Goal: Task Accomplishment & Management: Use online tool/utility

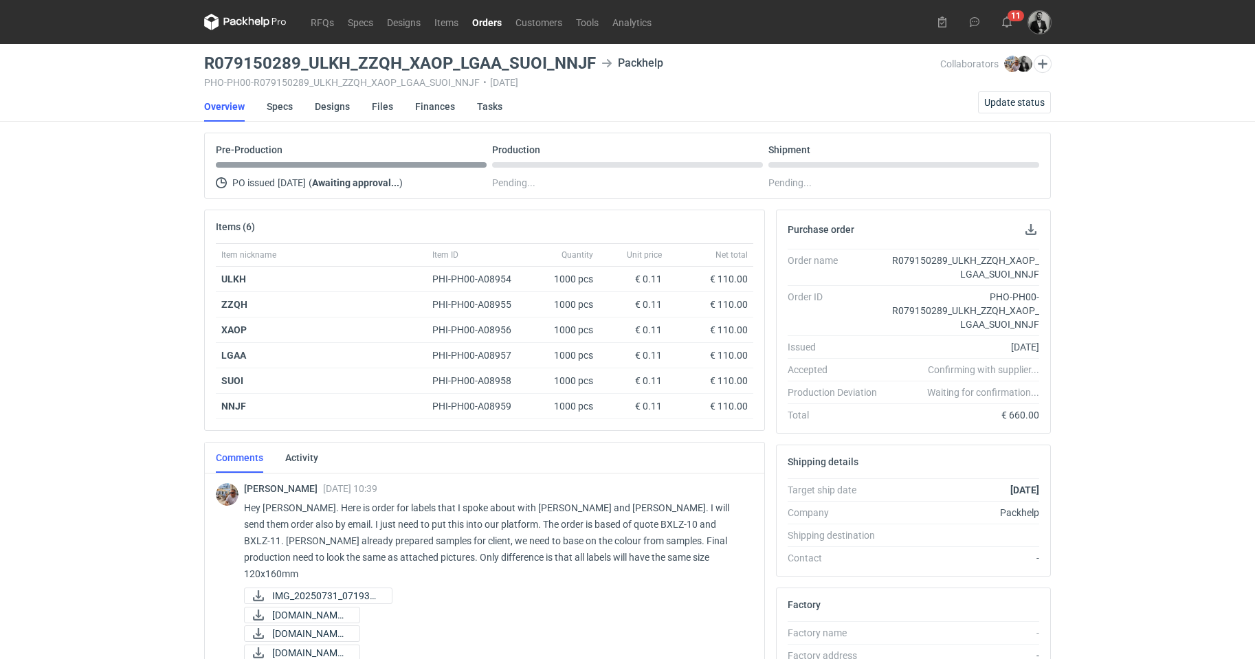
click at [478, 23] on link "Orders" at bounding box center [486, 22] width 43 height 16
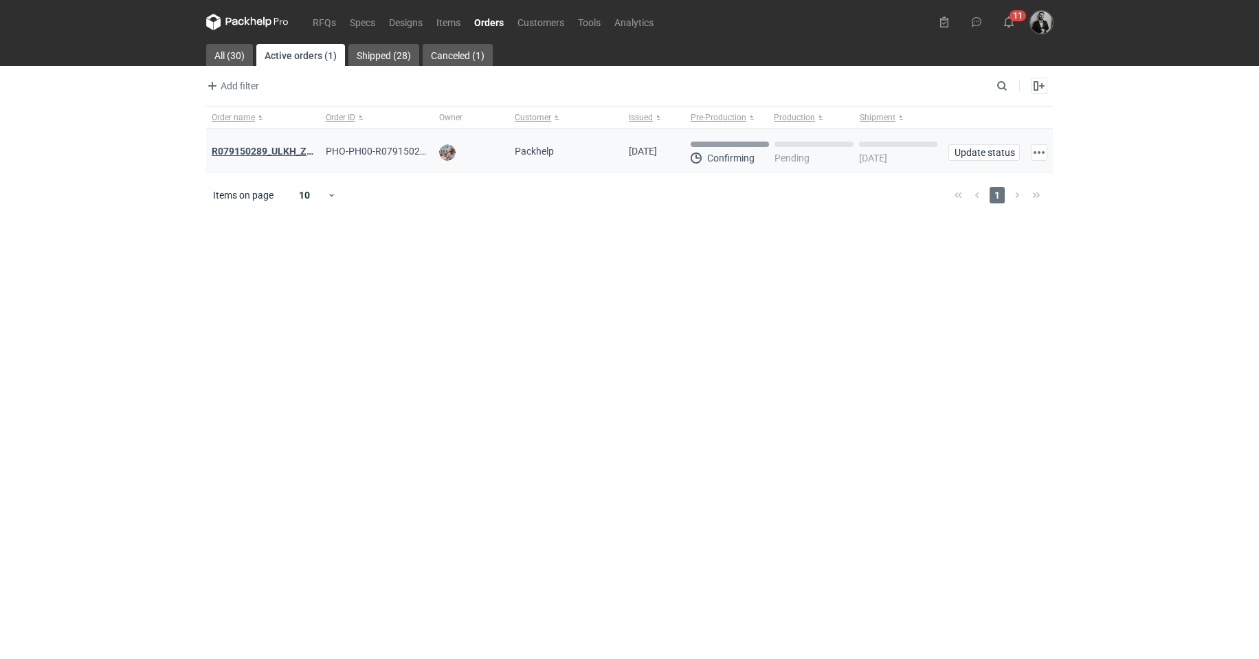
click at [278, 147] on strong "R079150289_ULKH_ZZQH_XAOP_LGAA_SUOI_NNJF" at bounding box center [326, 151] width 228 height 11
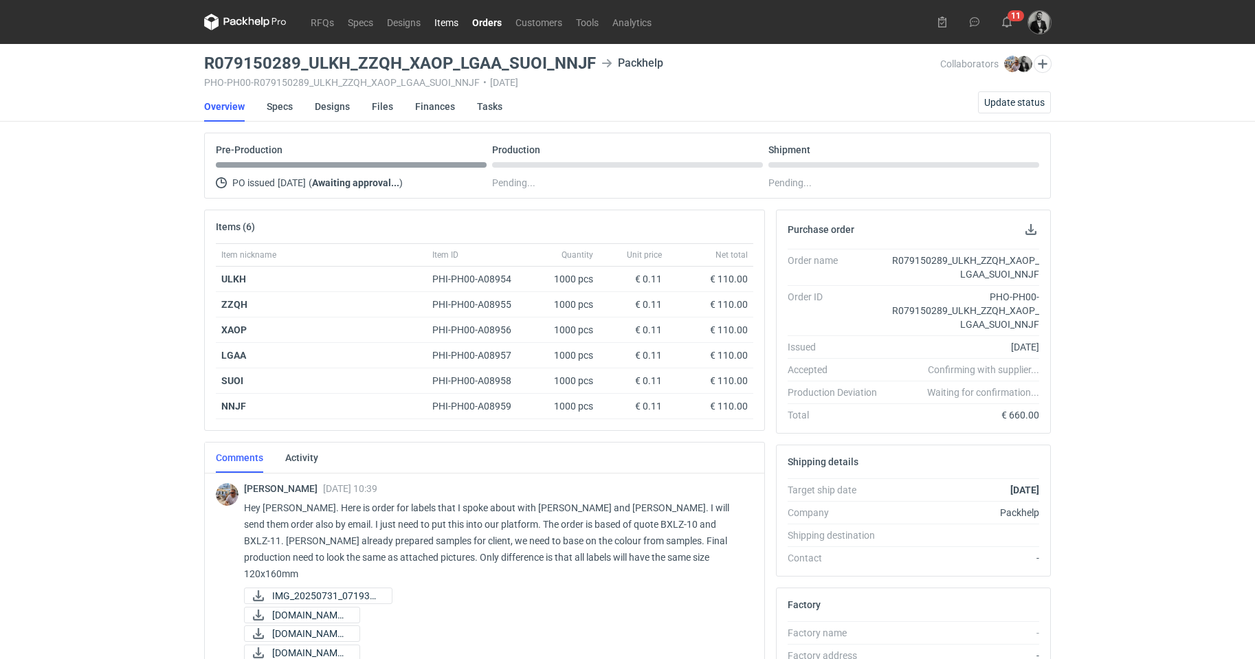
click at [445, 19] on link "Items" at bounding box center [446, 22] width 38 height 16
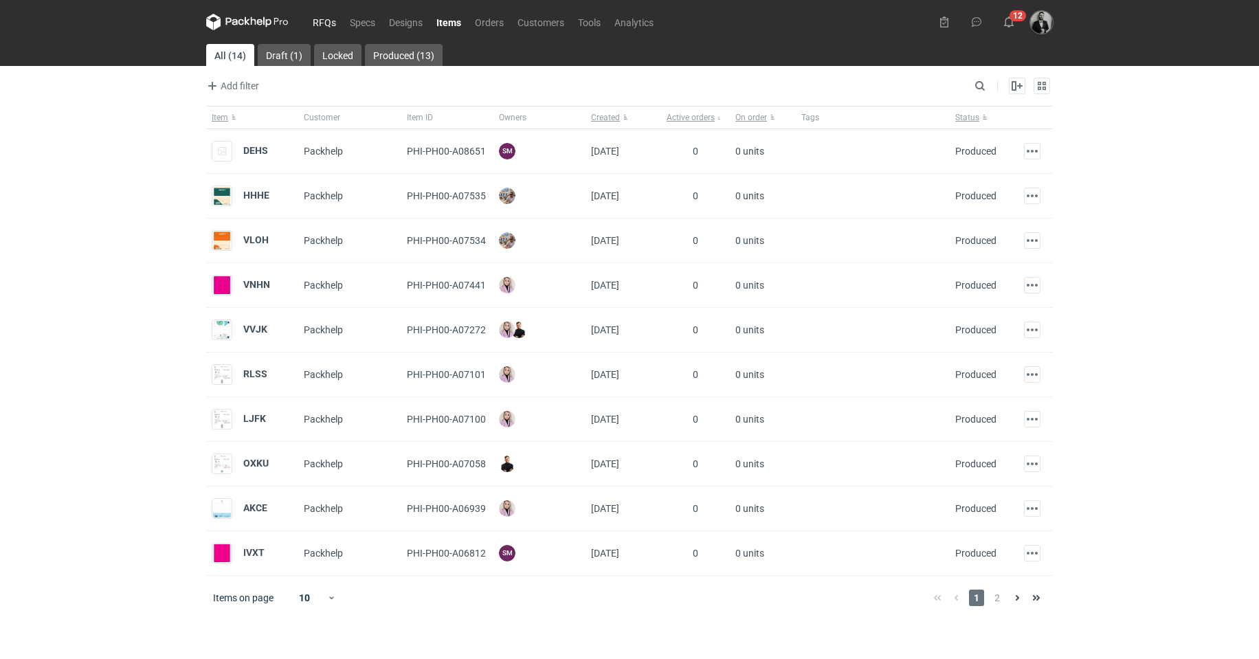
click at [326, 20] on link "RFQs" at bounding box center [324, 22] width 37 height 16
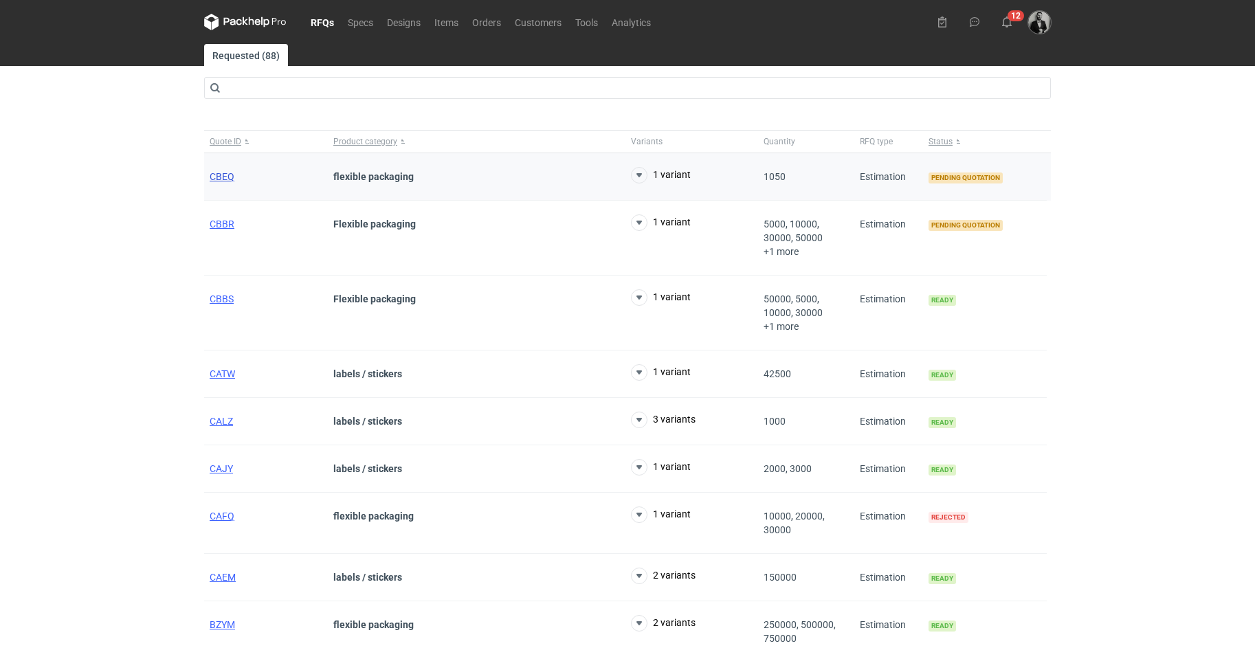
click at [221, 177] on span "CBEQ" at bounding box center [222, 176] width 25 height 11
click at [230, 221] on span "CBBR" at bounding box center [222, 224] width 25 height 11
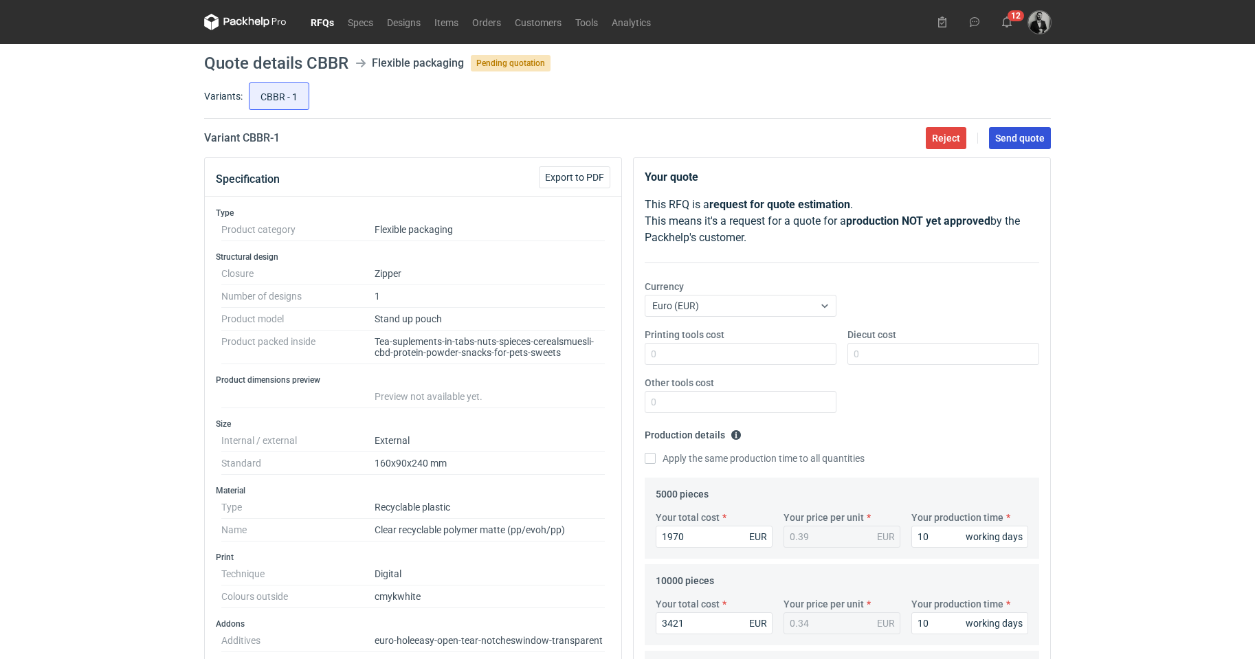
click at [1010, 142] on span "Send quote" at bounding box center [1019, 138] width 49 height 10
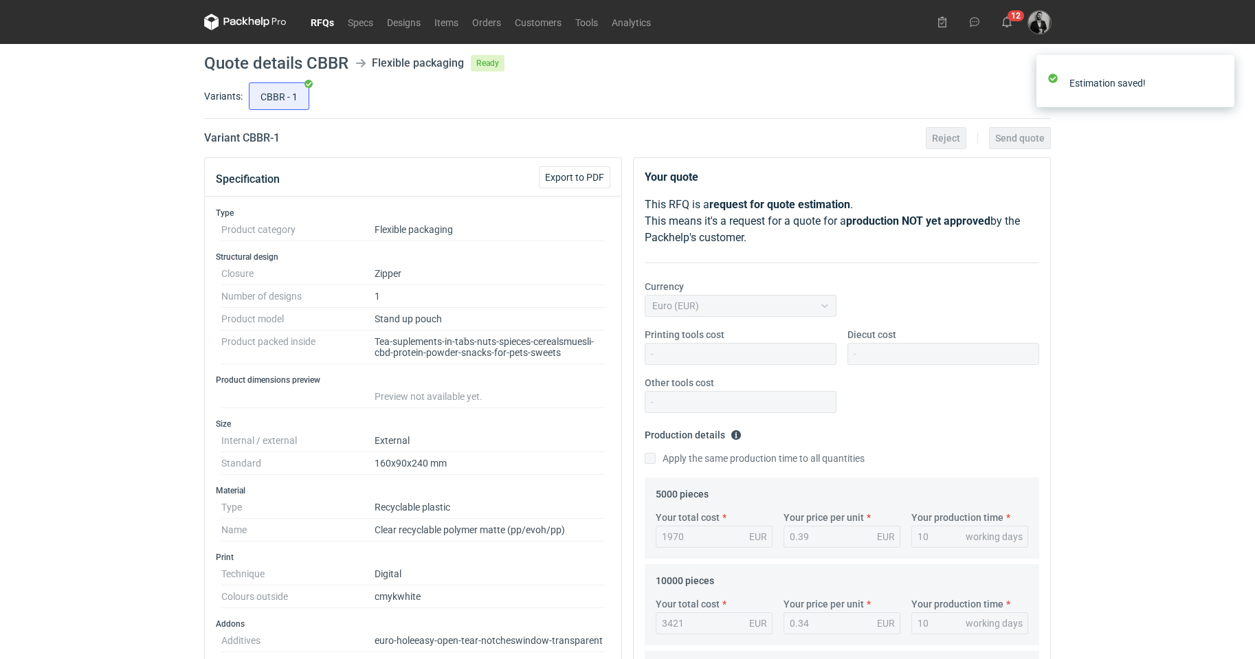
scroll to position [52, 0]
click at [299, 79] on main "Quote details CBBR Flexible packaging Ready Variants: CBBR - 1 Variant CBBR - 1…" at bounding box center [628, 640] width 858 height 1192
click at [271, 86] on input "CBBR - 1" at bounding box center [278, 96] width 59 height 26
radio input "true"
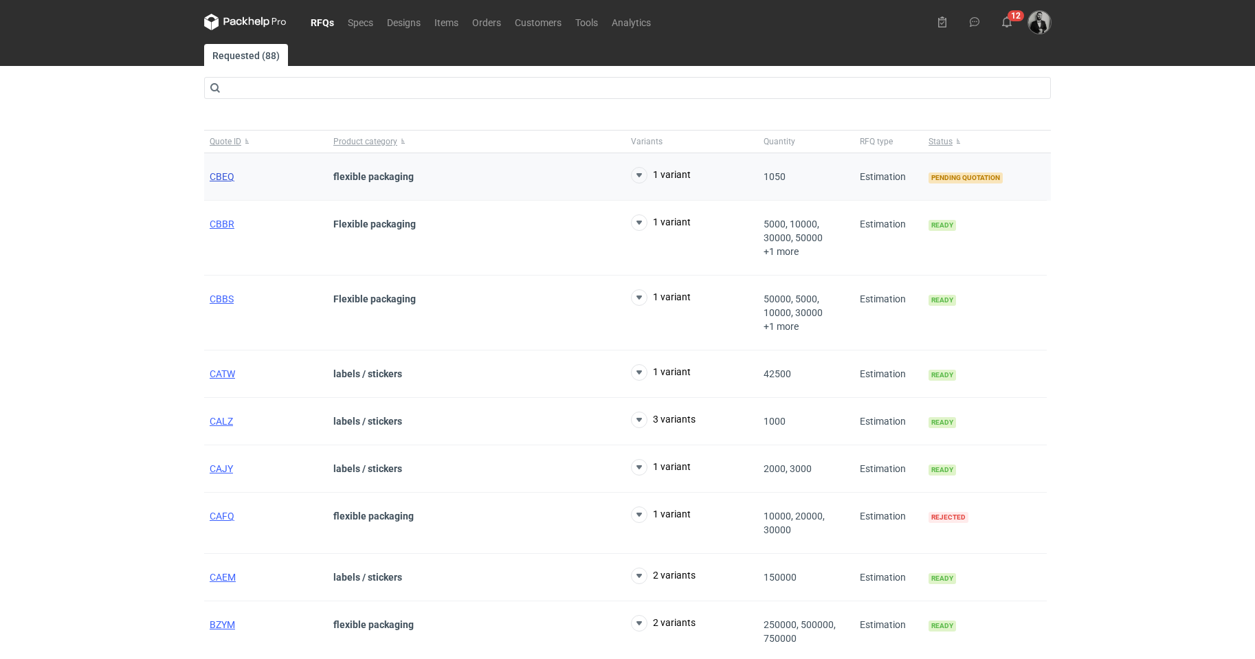
click at [223, 173] on span "CBEQ" at bounding box center [222, 176] width 25 height 11
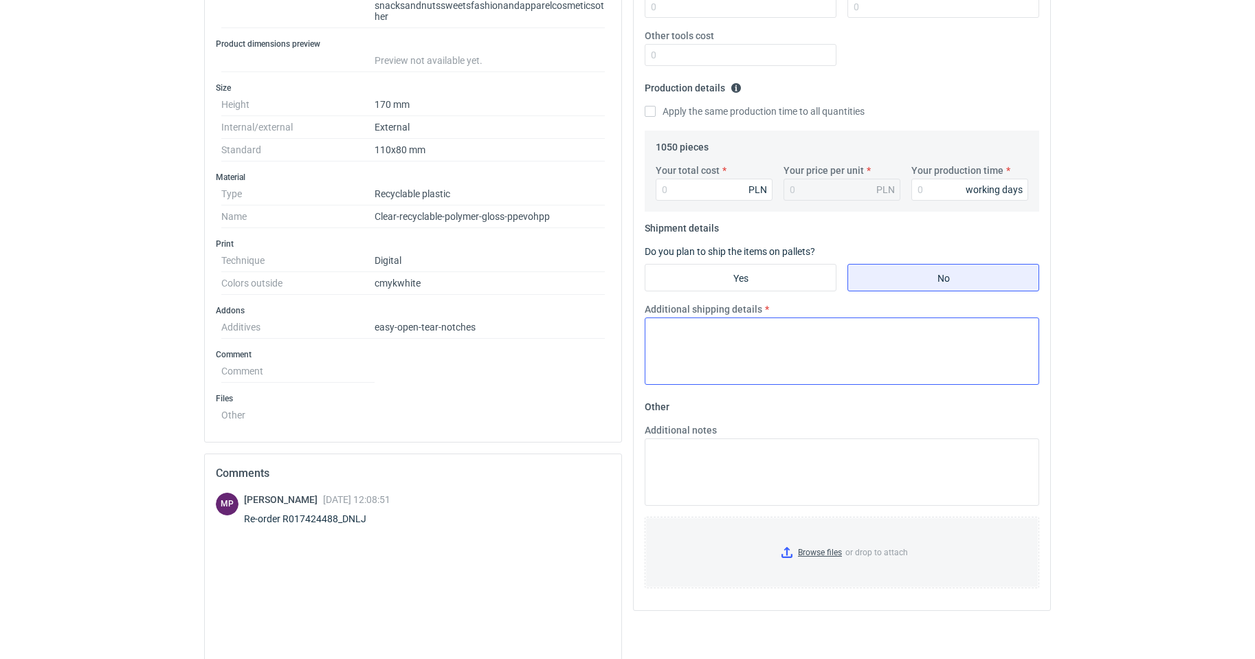
scroll to position [412, 0]
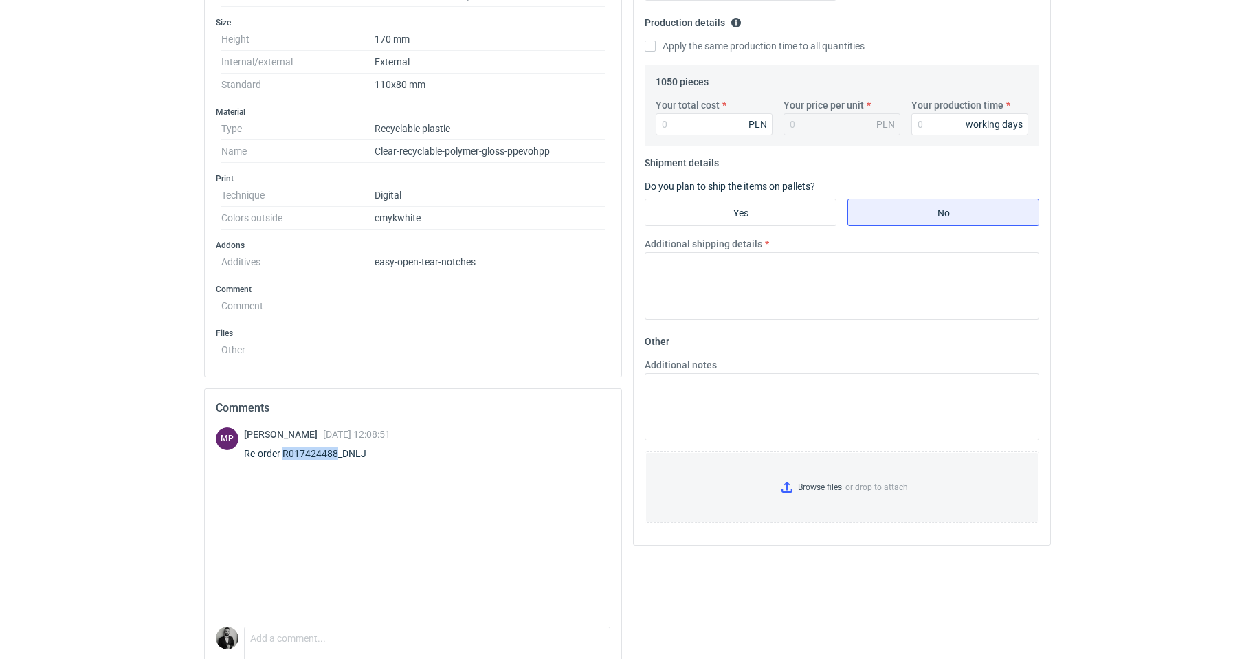
drag, startPoint x: 337, startPoint y: 454, endPoint x: 284, endPoint y: 454, distance: 52.9
click at [284, 454] on div "Re-order R017424488_DNLJ" at bounding box center [317, 454] width 146 height 14
copy div "R017424488"
drag, startPoint x: 388, startPoint y: 458, endPoint x: 285, endPoint y: 458, distance: 103.8
click at [285, 458] on div "Re-order R017424488_DNLJ" at bounding box center [317, 454] width 146 height 14
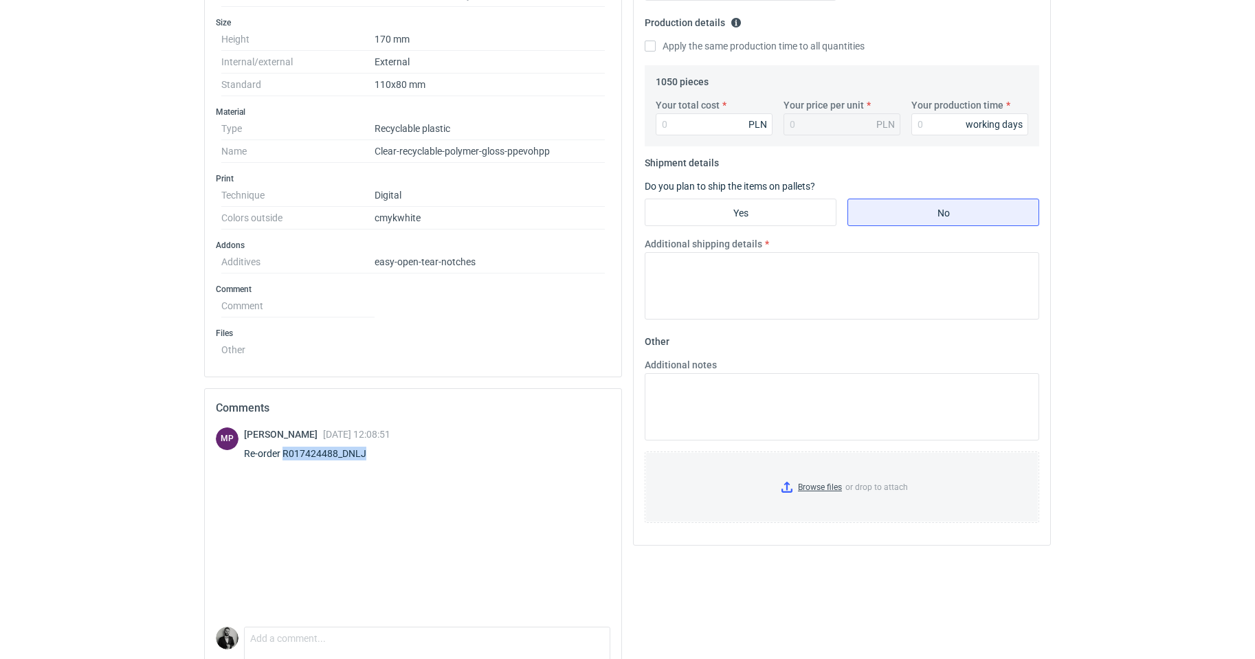
copy div "R017424488_DNLJ"
click at [375, 630] on textarea "Comment message" at bounding box center [427, 641] width 365 height 29
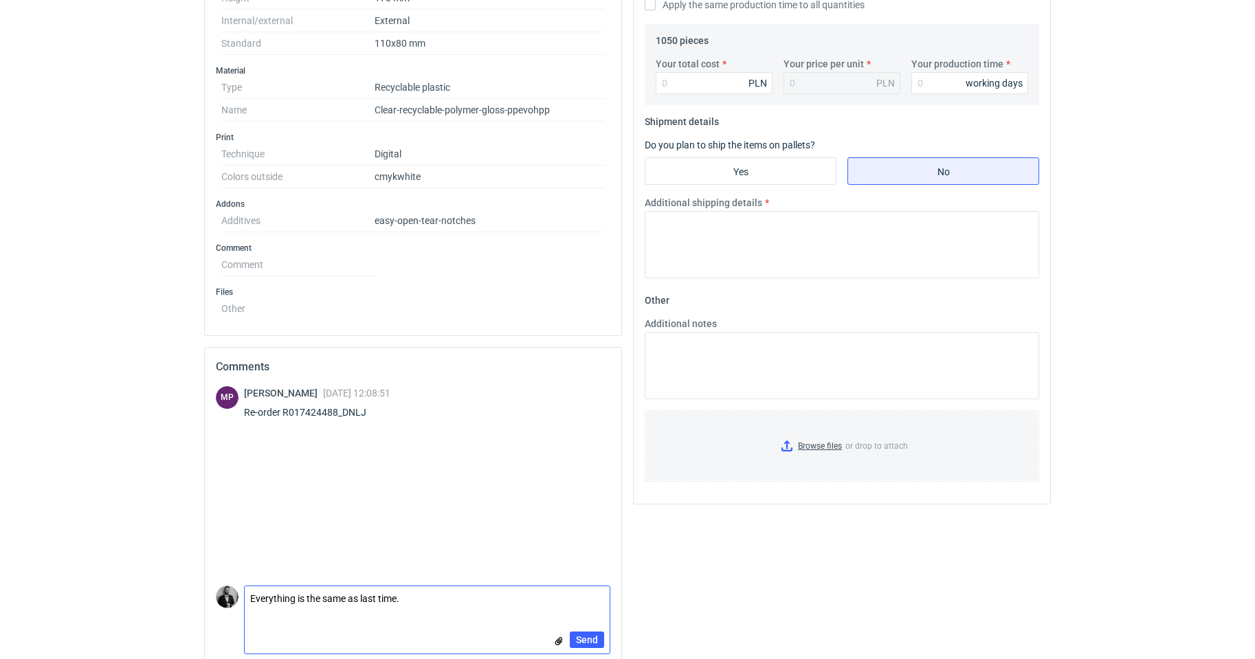
scroll to position [471, 0]
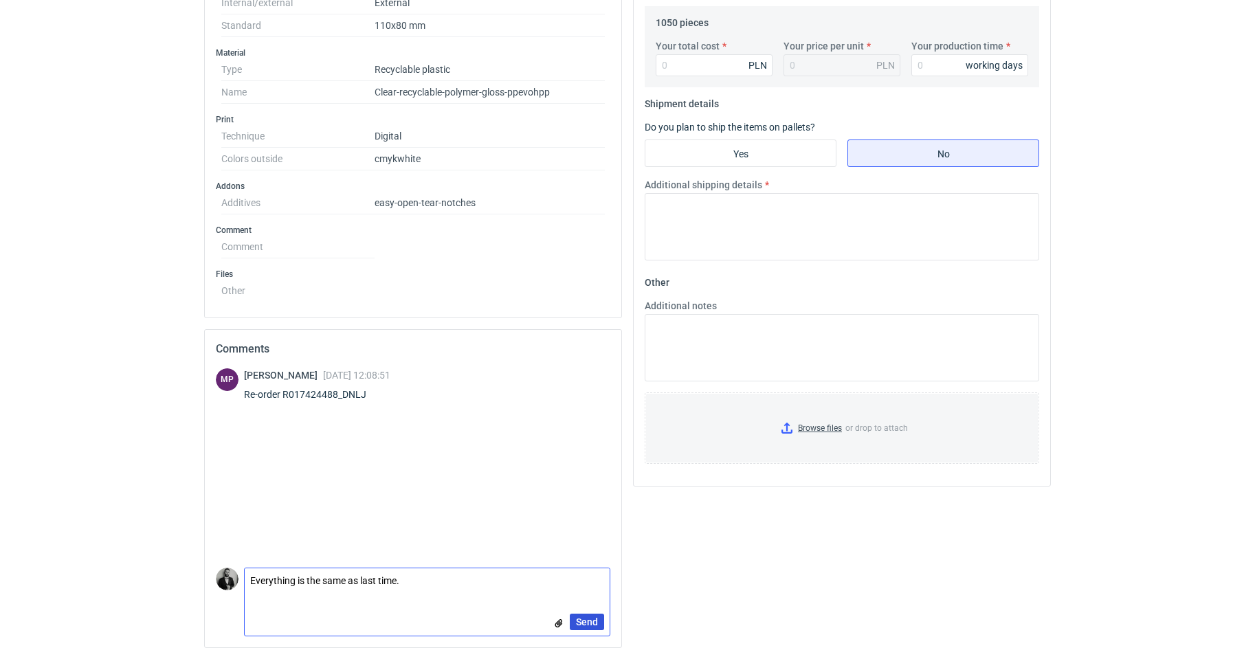
type textarea "Everything is the same as last time."
click at [598, 619] on button "Send" at bounding box center [587, 622] width 34 height 16
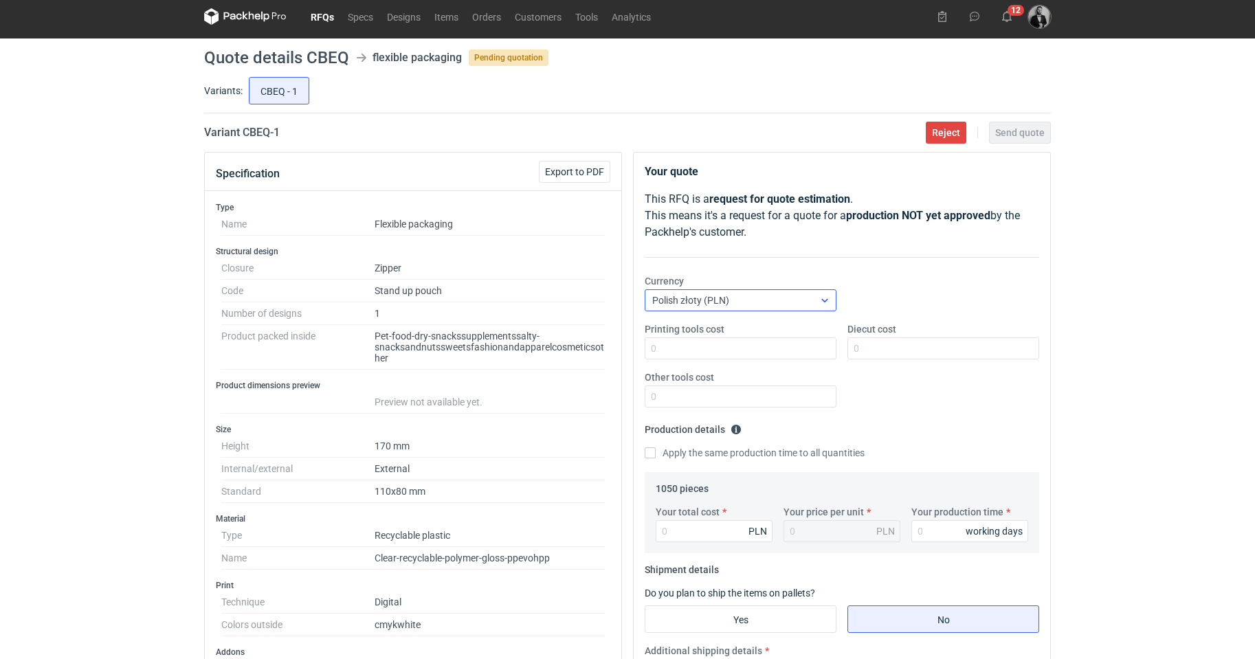
scroll to position [0, 0]
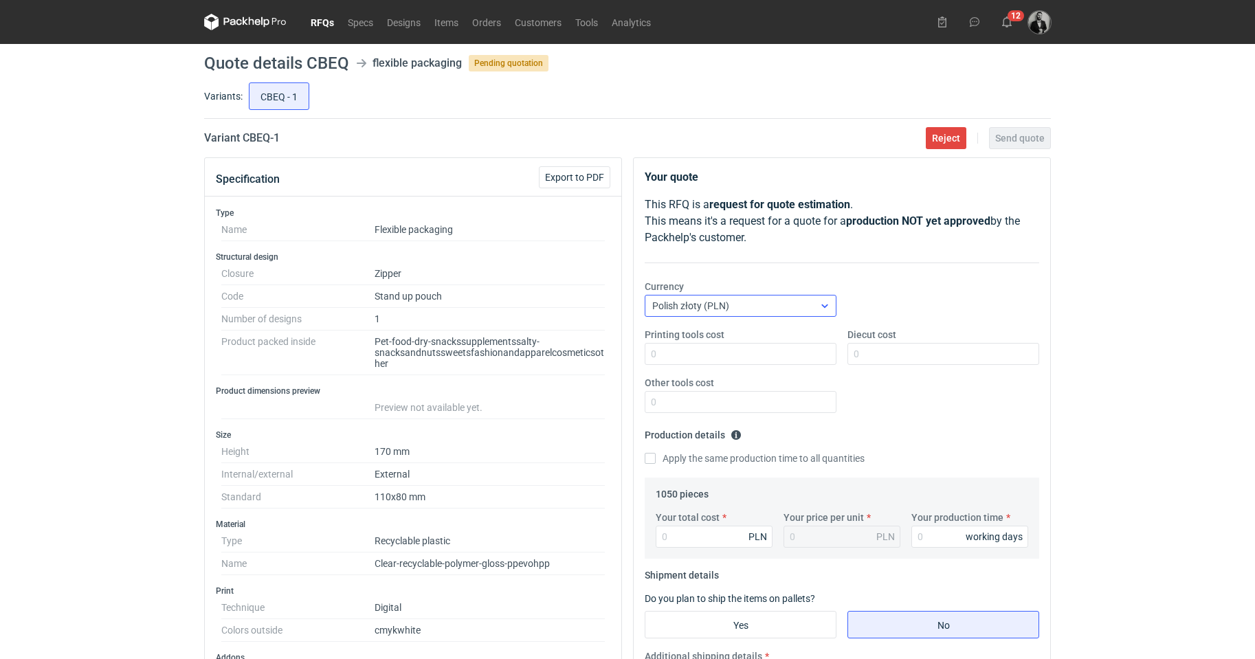
click at [766, 300] on div "Polish złoty (PLN)" at bounding box center [729, 305] width 168 height 19
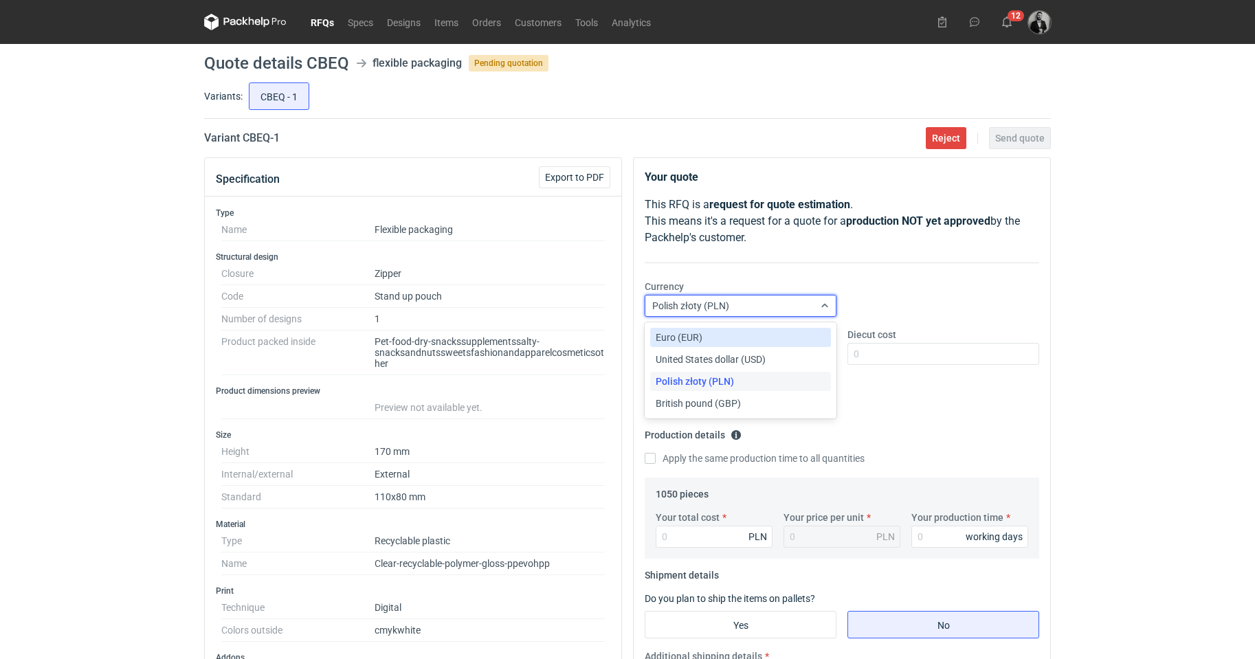
click at [688, 339] on span "Euro (EUR)" at bounding box center [679, 338] width 47 height 14
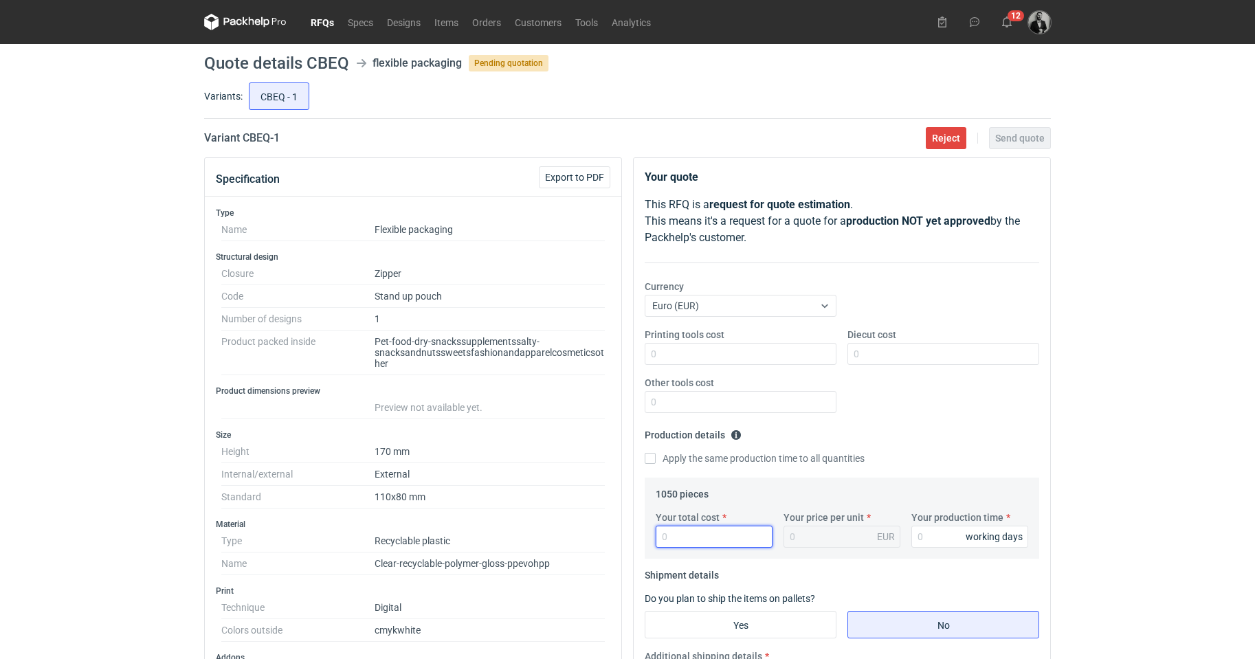
click at [693, 539] on input "Your total cost" at bounding box center [714, 537] width 117 height 22
type input "7"
type input "0.01"
type input "728.44"
type input "0.69"
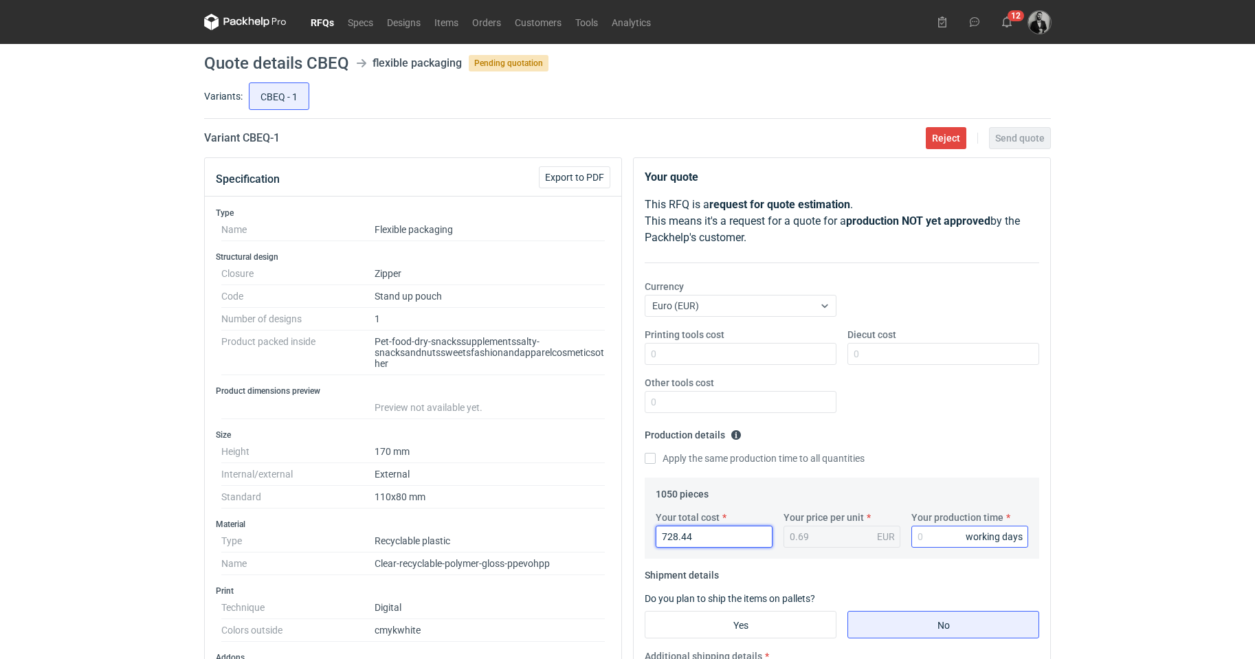
type input "728.44"
click at [928, 532] on input "Your production time" at bounding box center [969, 537] width 117 height 22
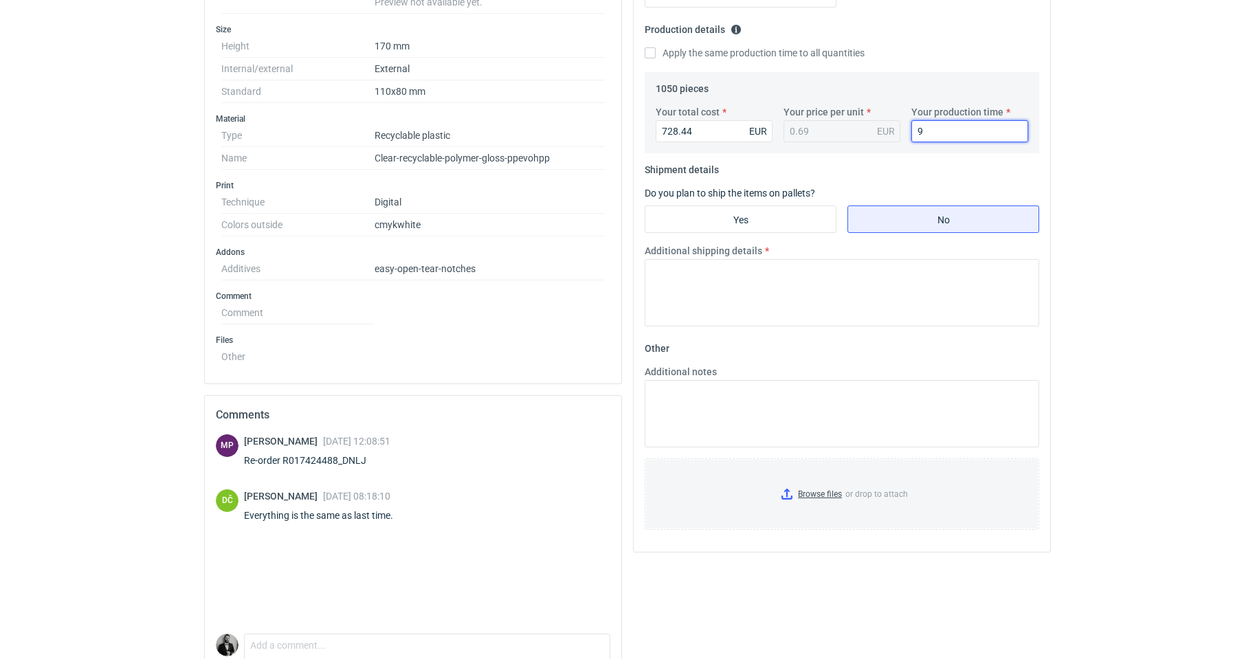
scroll to position [412, 0]
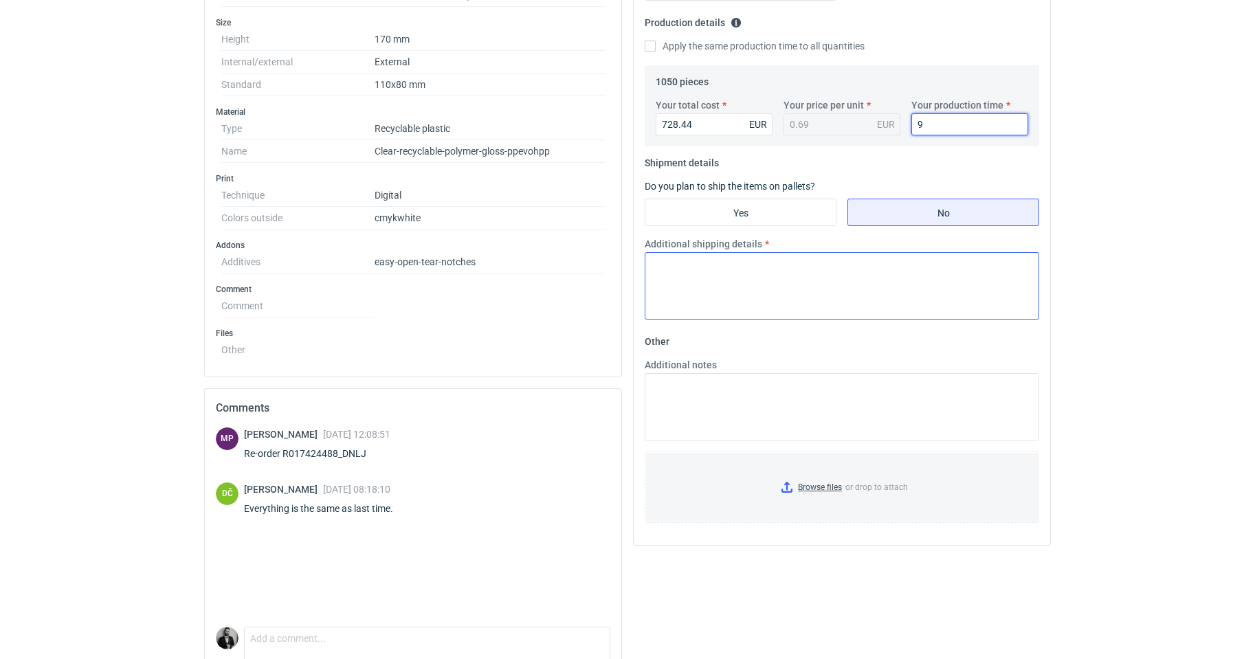
type input "9"
click at [827, 277] on textarea "Additional shipping details" at bounding box center [842, 285] width 394 height 67
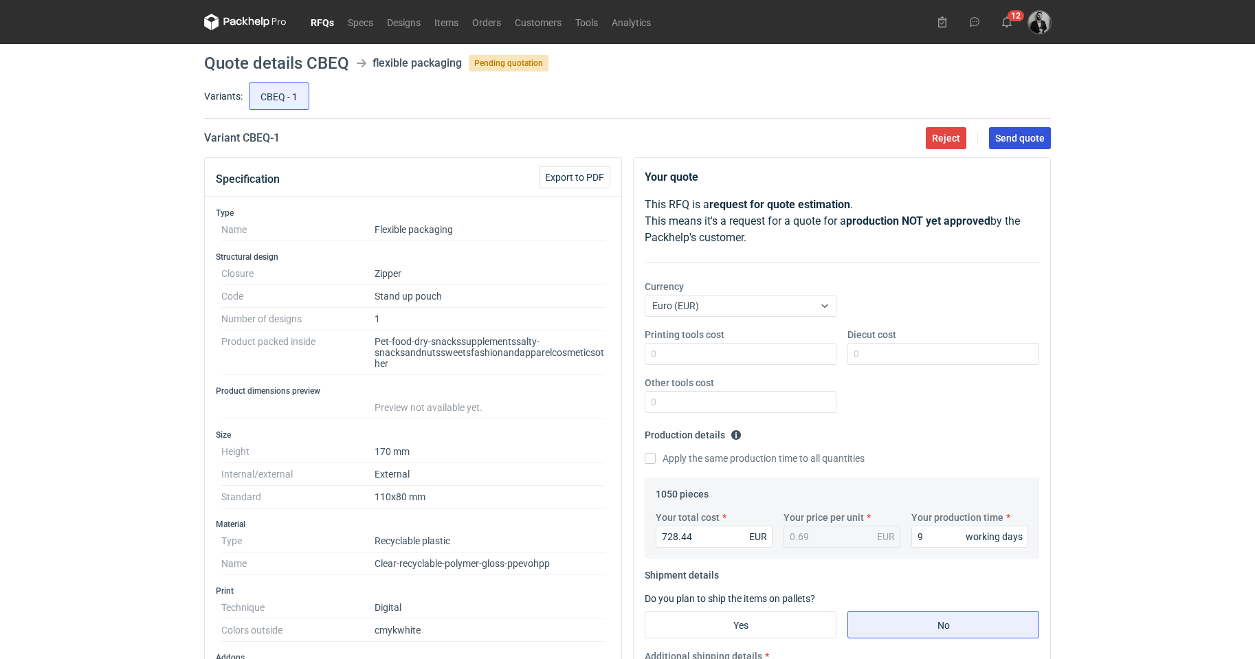
type textarea "In box size 20x40x60 cm, one box."
click at [1030, 139] on span "Send quote" at bounding box center [1019, 138] width 49 height 10
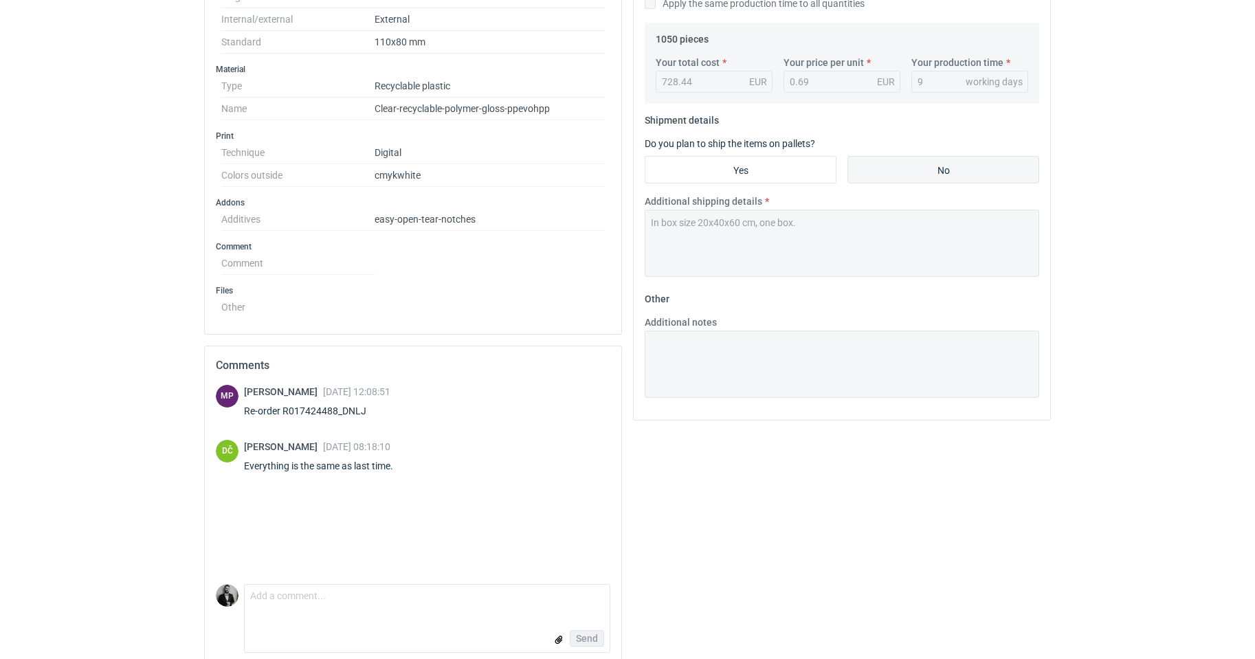
scroll to position [471, 0]
